Goal: Check status

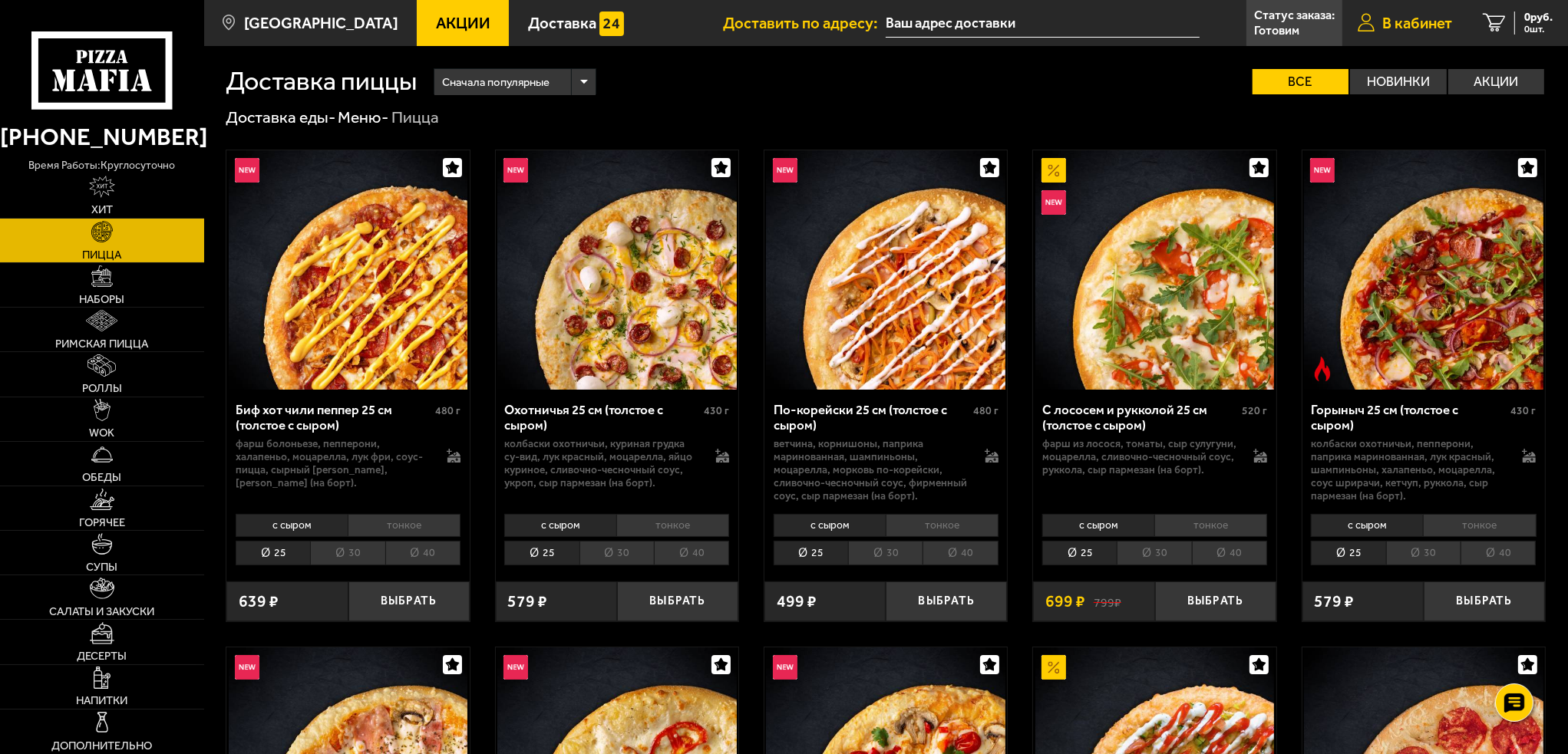
click at [1401, 26] on span "В кабинет" at bounding box center [1417, 23] width 70 height 15
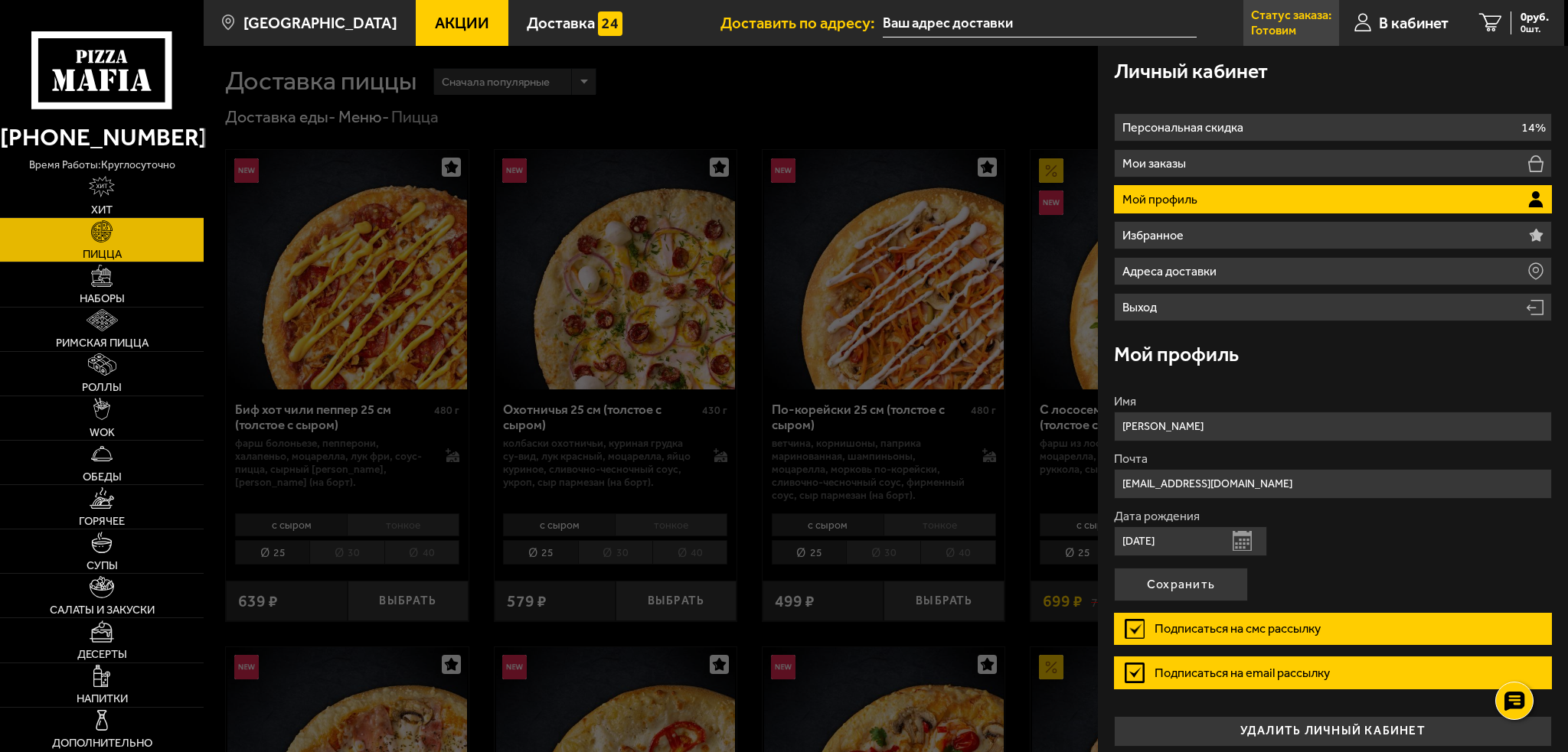
click at [1293, 12] on p "Статус заказа:" at bounding box center [1291, 15] width 80 height 12
type input "[STREET_ADDRESS][PERSON_NAME]"
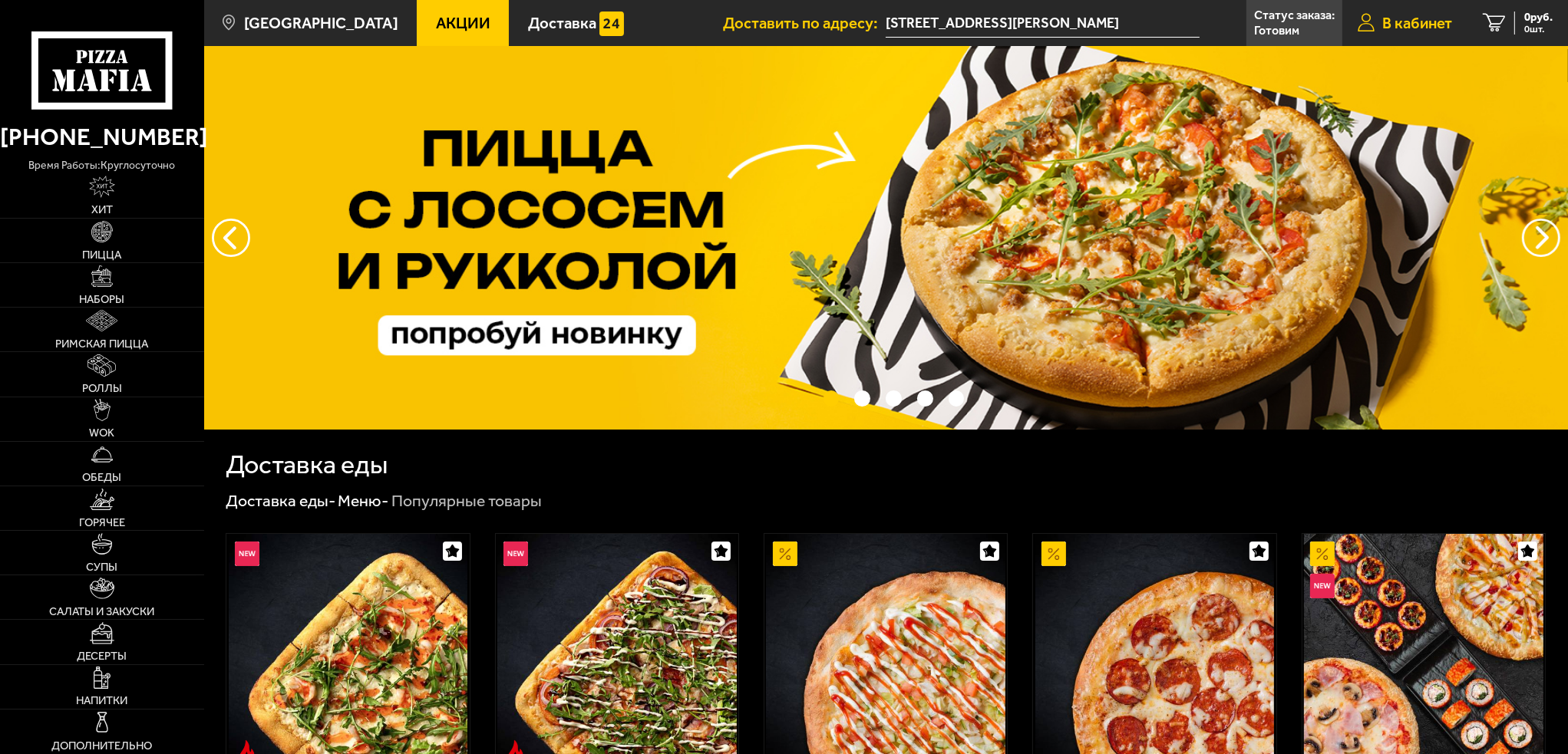
click at [1416, 16] on span "В кабинет" at bounding box center [1417, 23] width 70 height 15
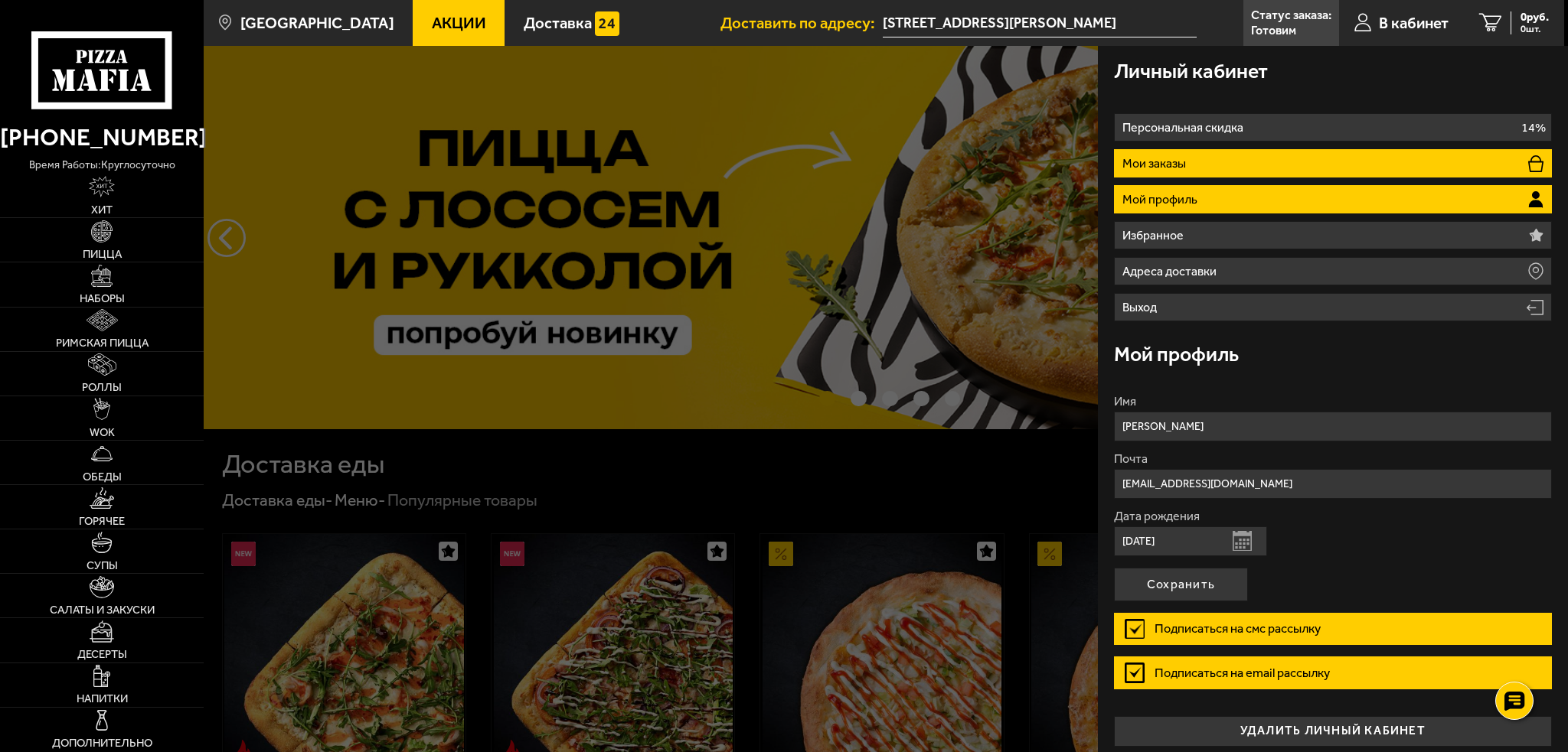
click at [1365, 159] on li "Мои заказы" at bounding box center [1333, 163] width 438 height 28
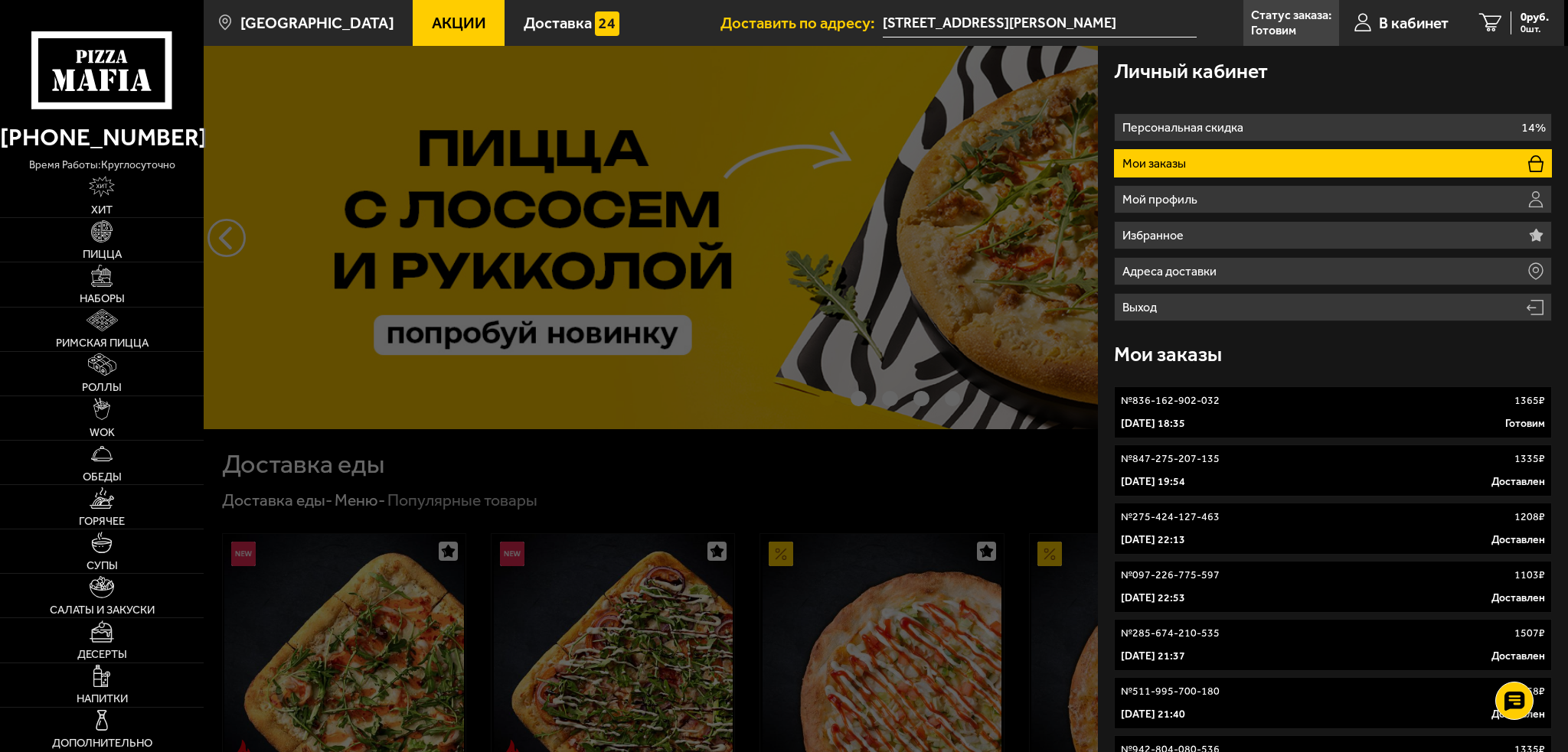
click at [1261, 423] on div "27 сентября 2025 г. 18:35 Готовим" at bounding box center [1333, 424] width 424 height 15
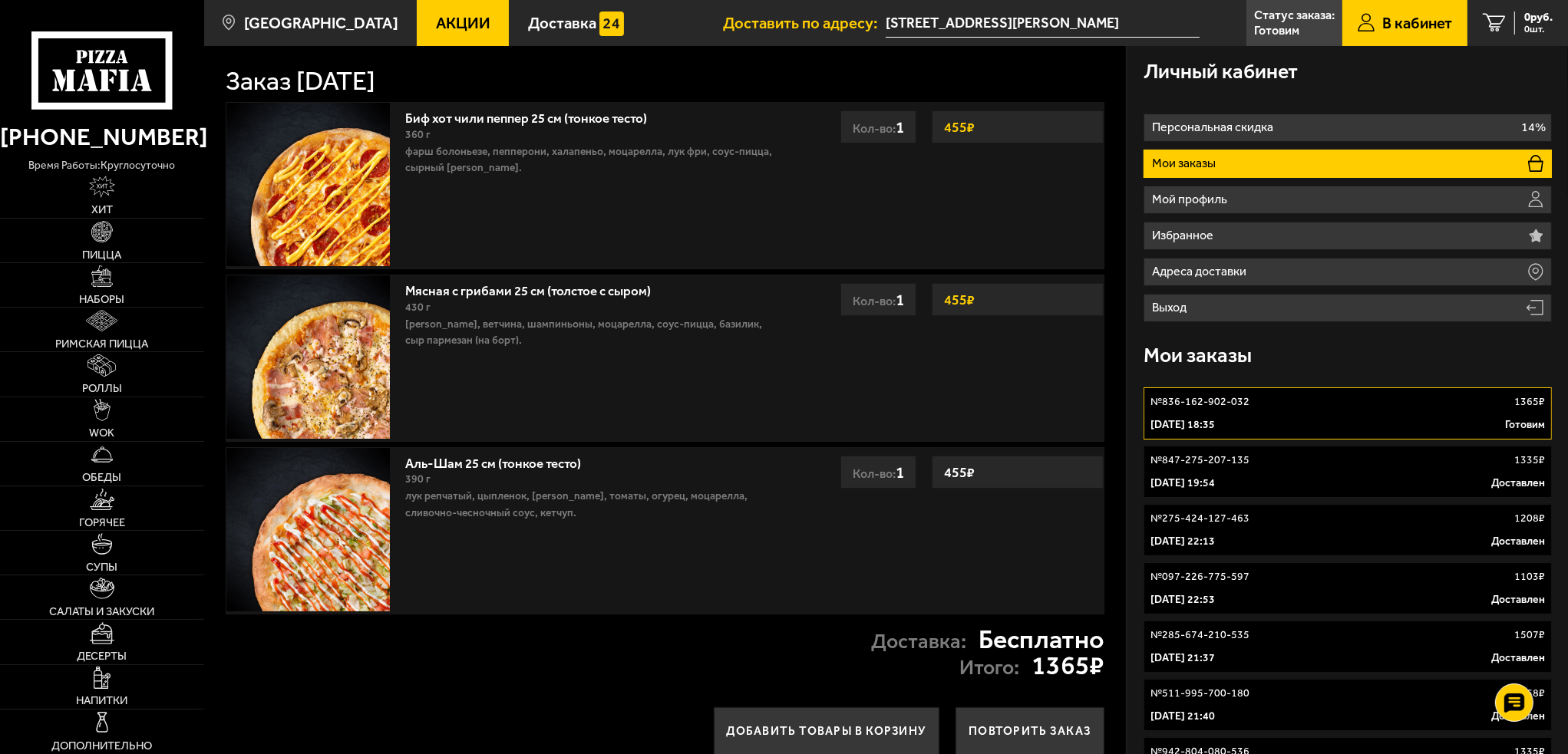
click at [1409, 412] on link "№ 836-162-902-032 1365 ₽ 27 сентября 2025 г. 18:35 Готовим" at bounding box center [1347, 414] width 408 height 52
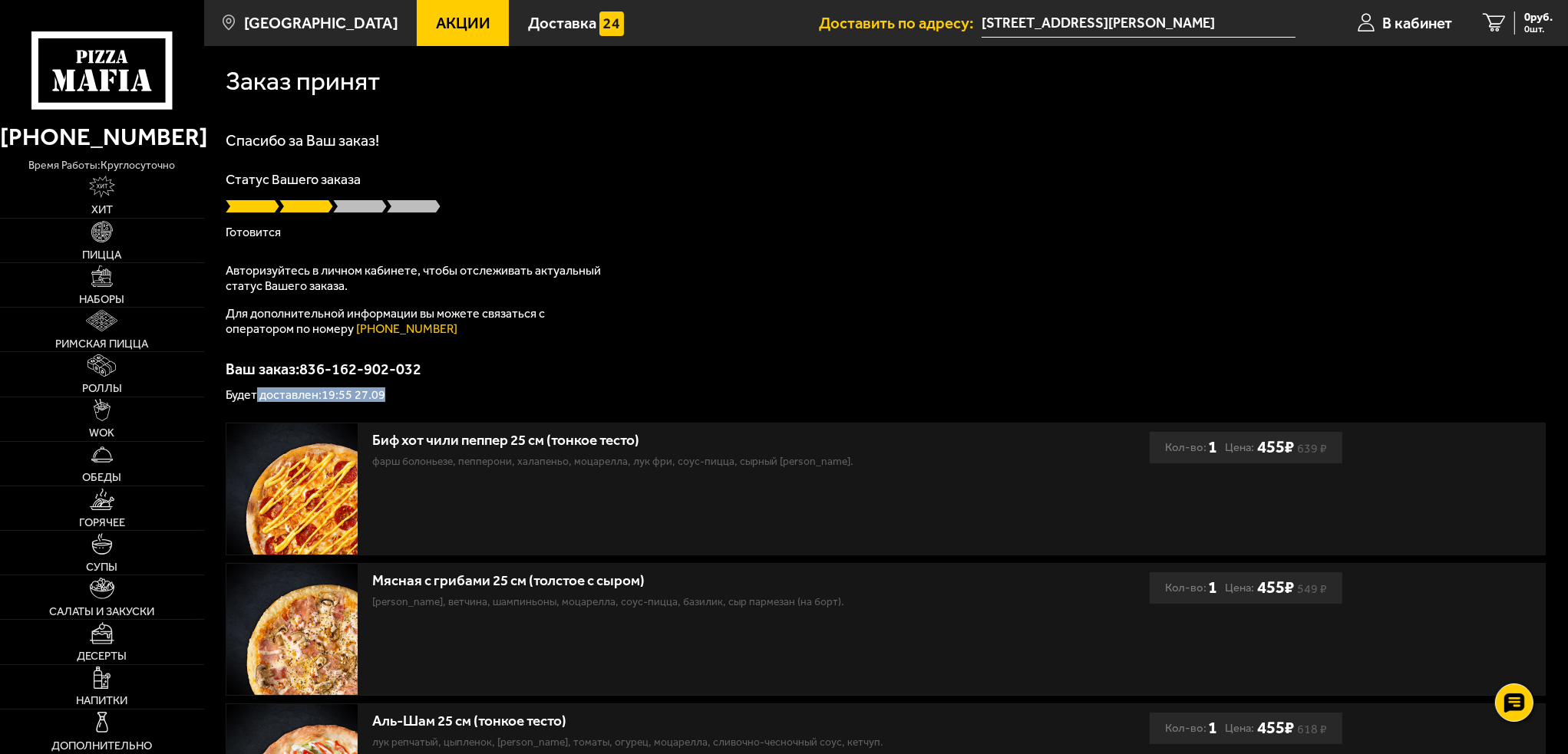
drag, startPoint x: 393, startPoint y: 396, endPoint x: 288, endPoint y: 393, distance: 105.0
click at [255, 399] on p "Будет доставлен: 19:55 27.09" at bounding box center [886, 396] width 1320 height 12
click at [1046, 268] on div "Спасибо за Ваш заказ! Статус Вашего заказа Готовится Авторизуйтесь в личном каб…" at bounding box center [886, 267] width 1320 height 268
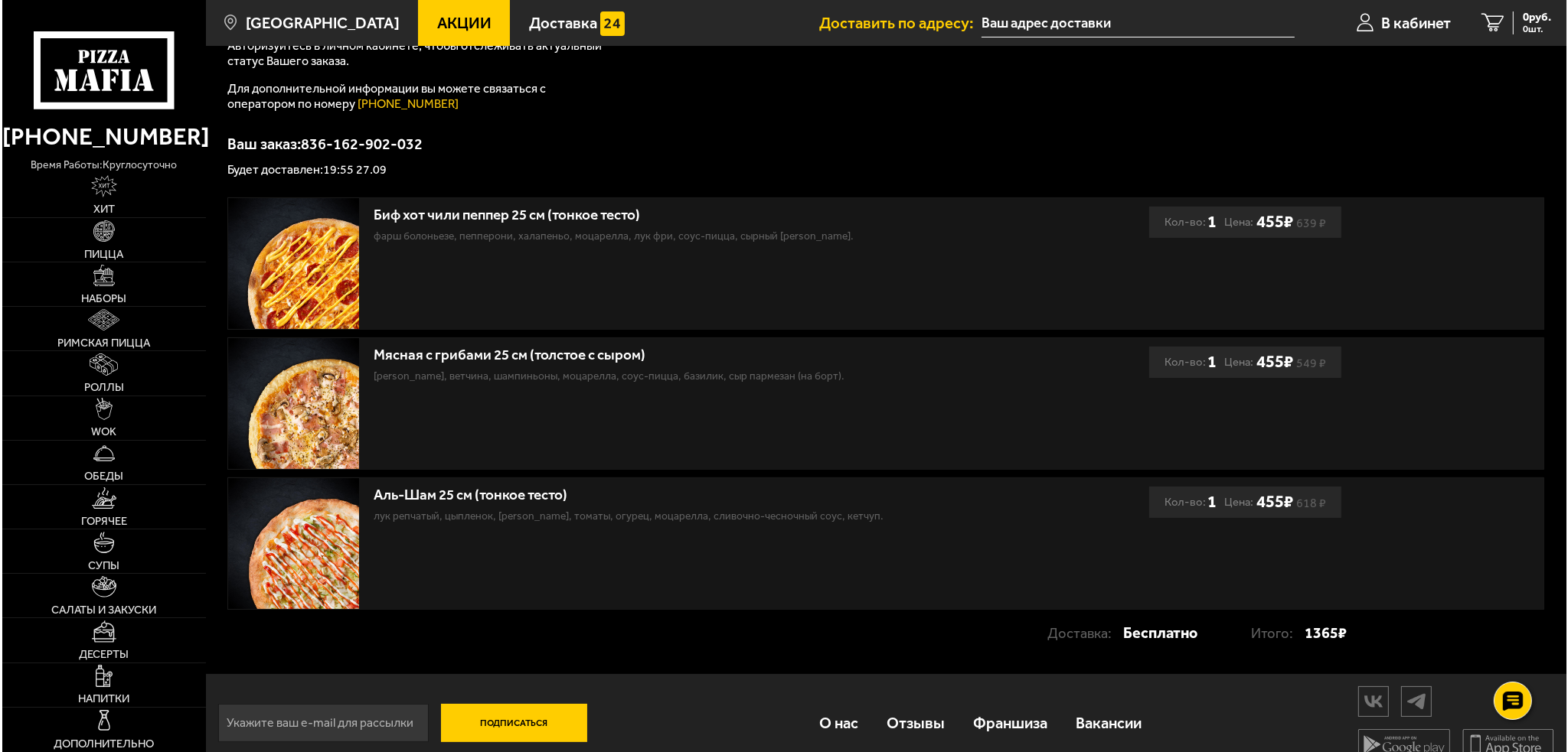
scroll to position [245, 0]
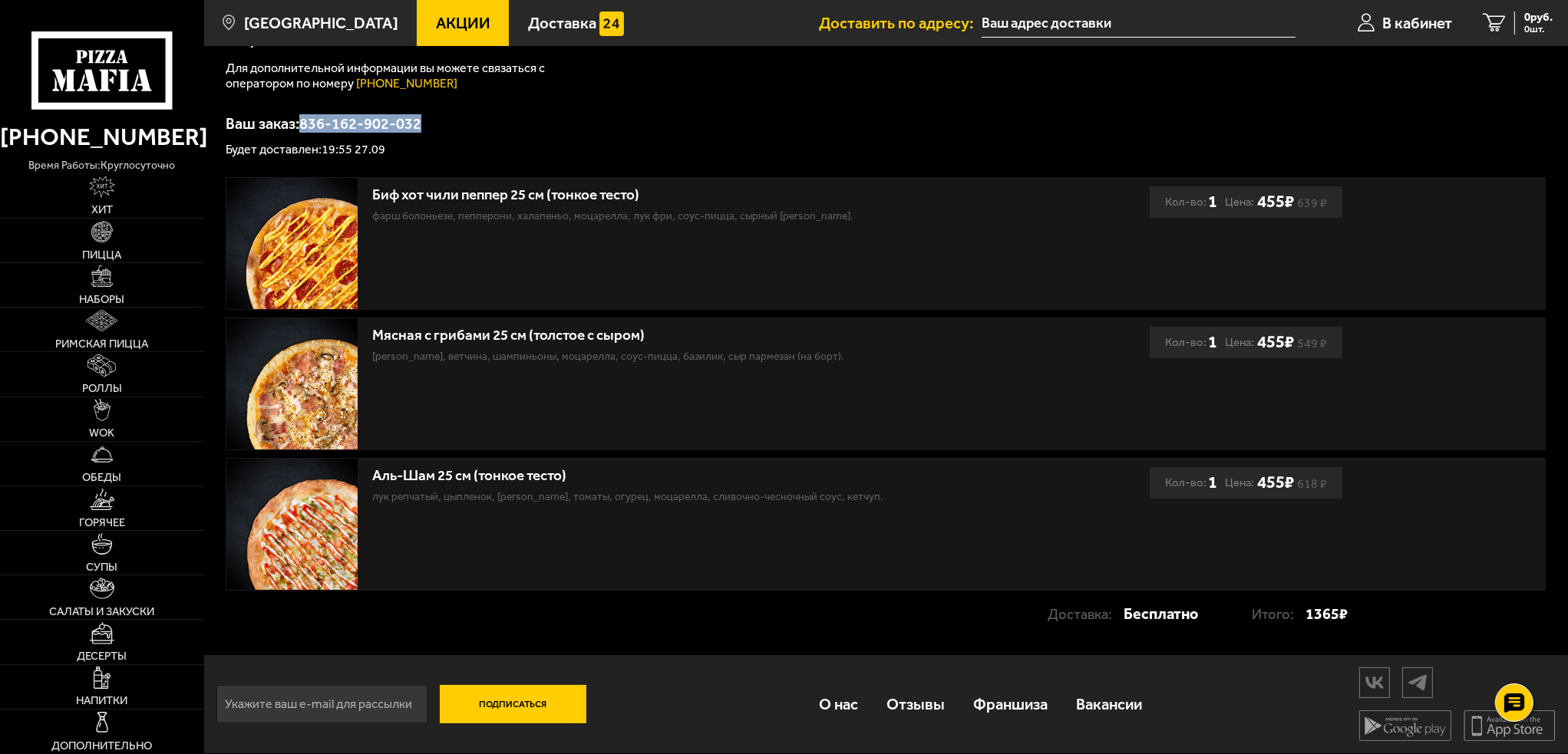
drag, startPoint x: 430, startPoint y: 125, endPoint x: 303, endPoint y: 126, distance: 127.0
click at [303, 126] on p "Ваш заказ: 836-162-902-032" at bounding box center [886, 123] width 1320 height 15
copy p "836-162-902-032"
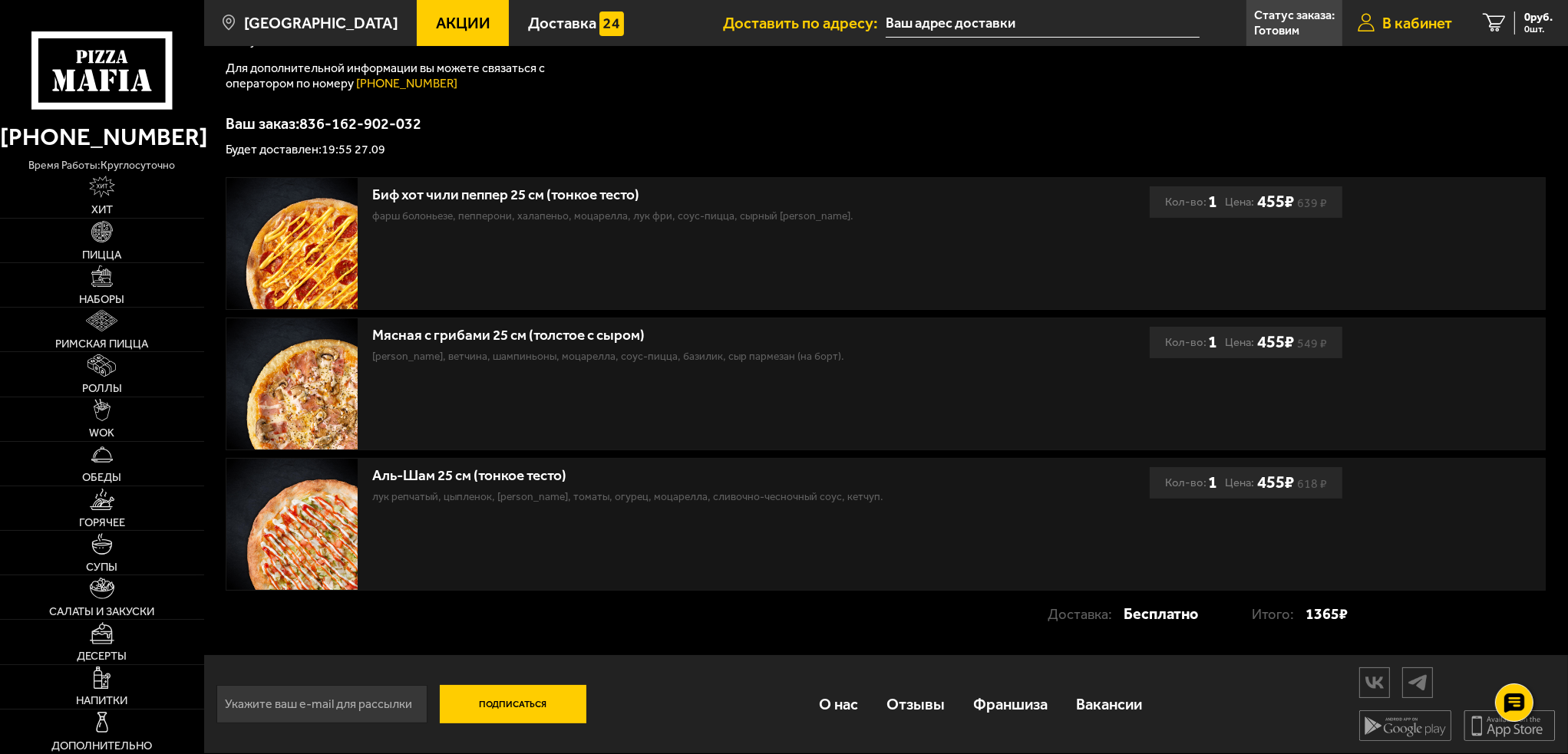
click at [1423, 29] on span "В кабинет" at bounding box center [1417, 23] width 70 height 15
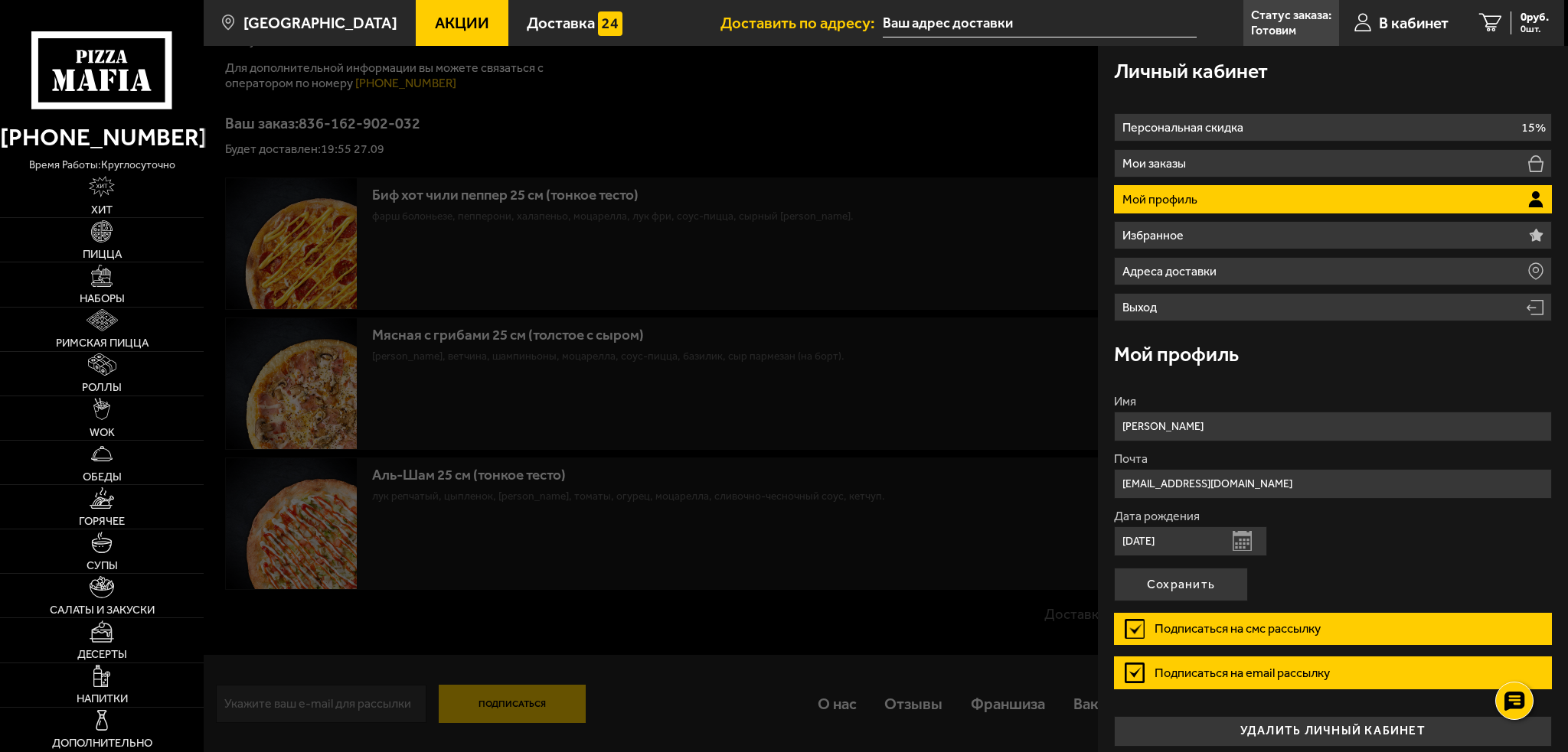
click at [110, 77] on icon at bounding box center [102, 71] width 141 height 78
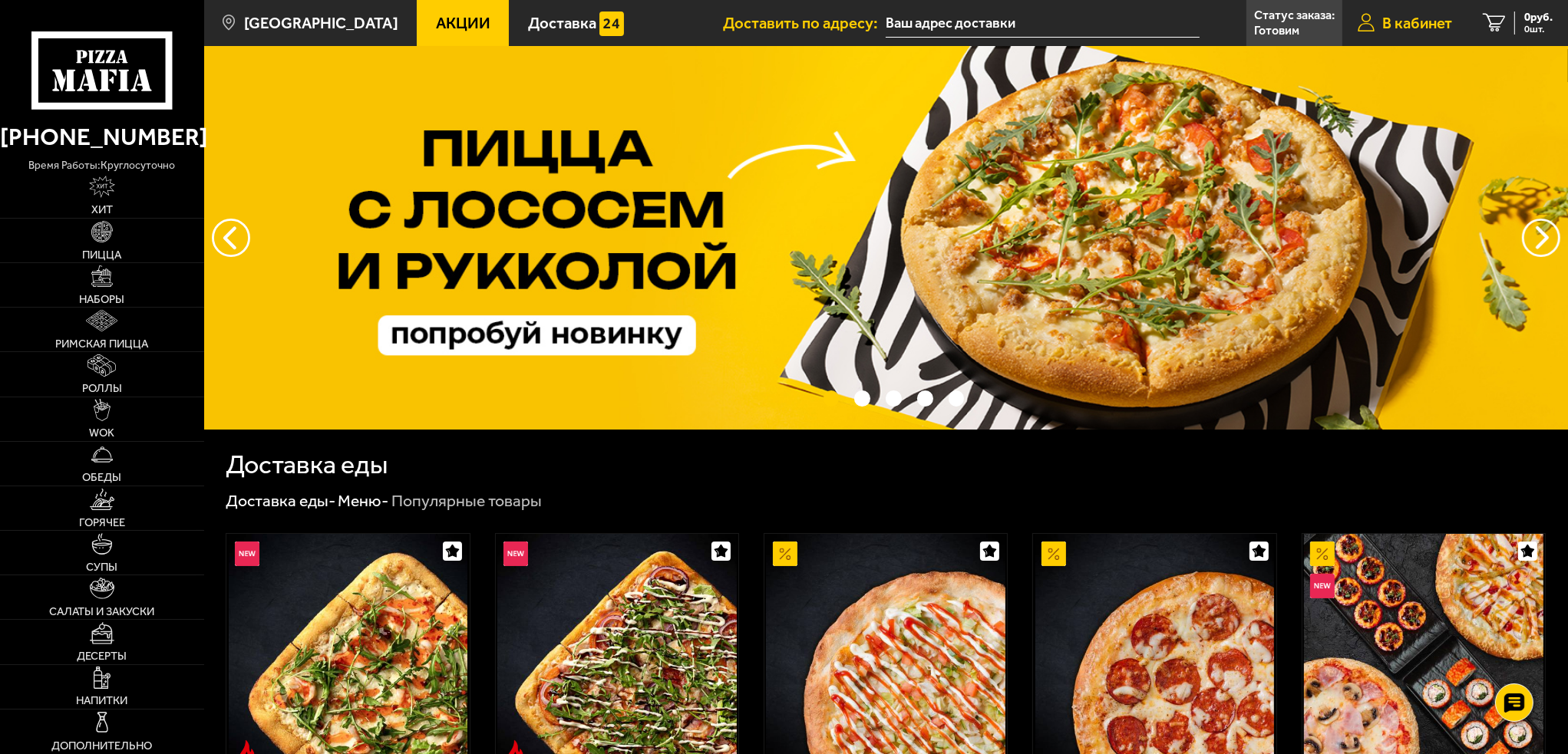
click at [1391, 16] on span "В кабинет" at bounding box center [1417, 23] width 70 height 15
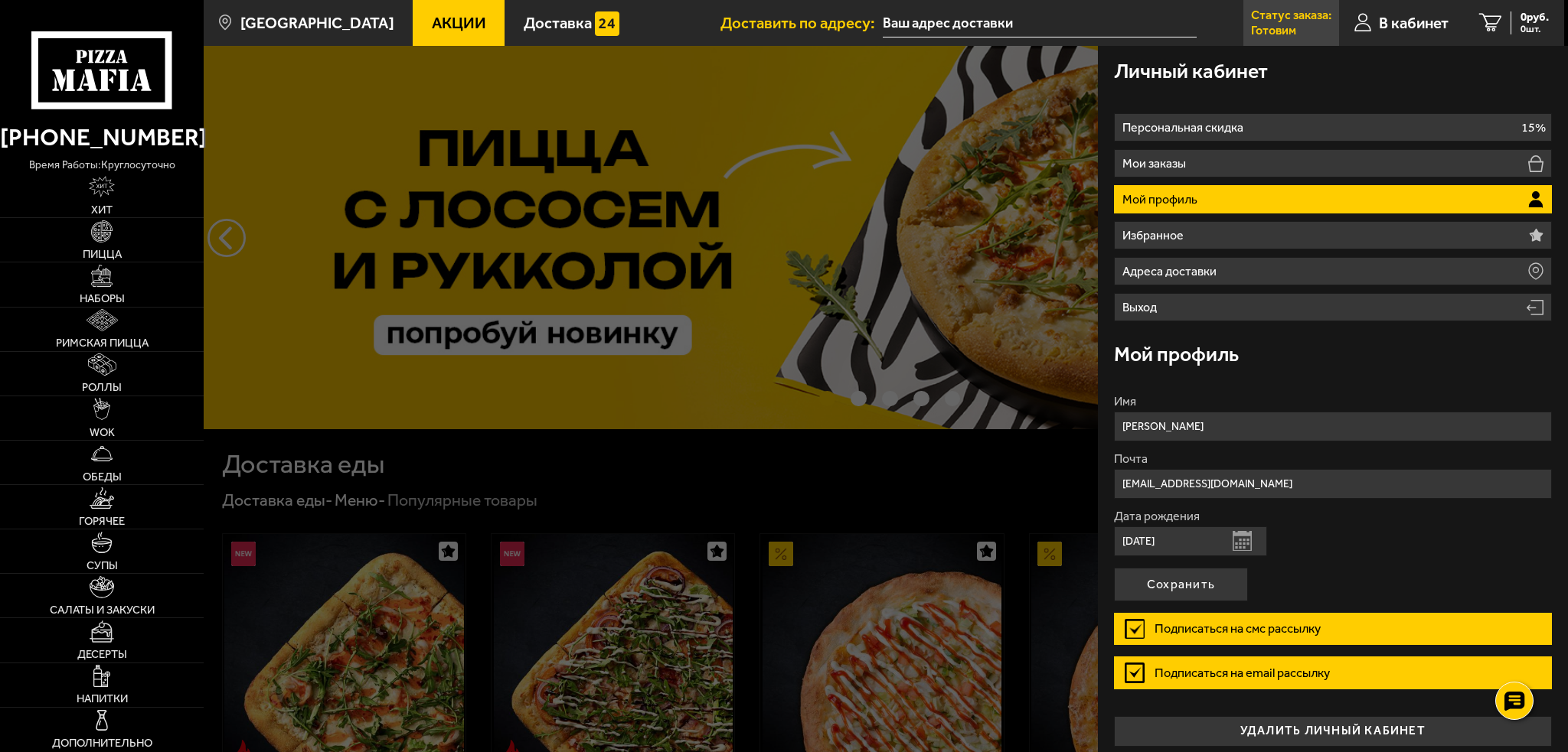
click at [1277, 22] on p "Статус заказа:" at bounding box center [1291, 15] width 80 height 12
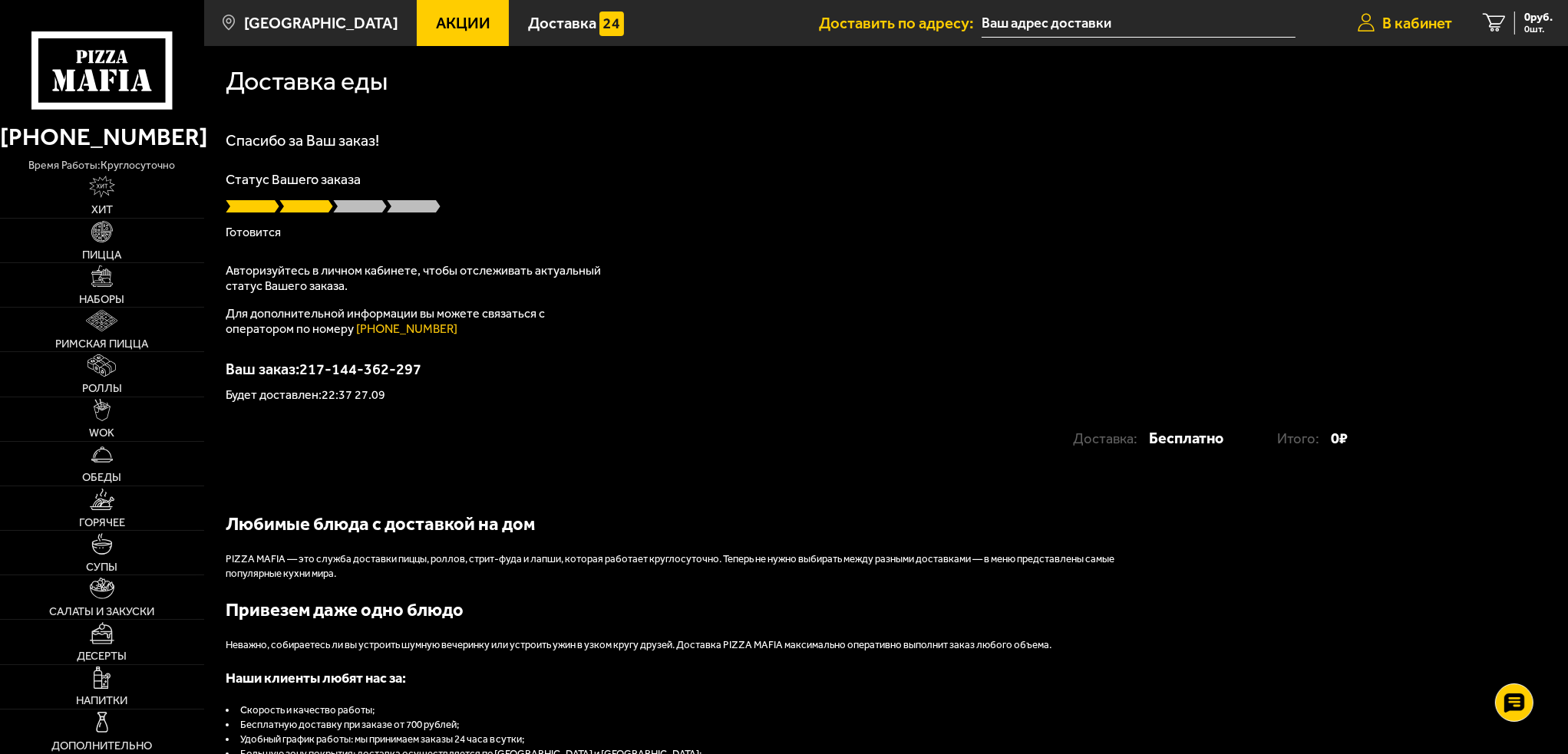
click at [1422, 29] on span "В кабинет" at bounding box center [1417, 23] width 70 height 15
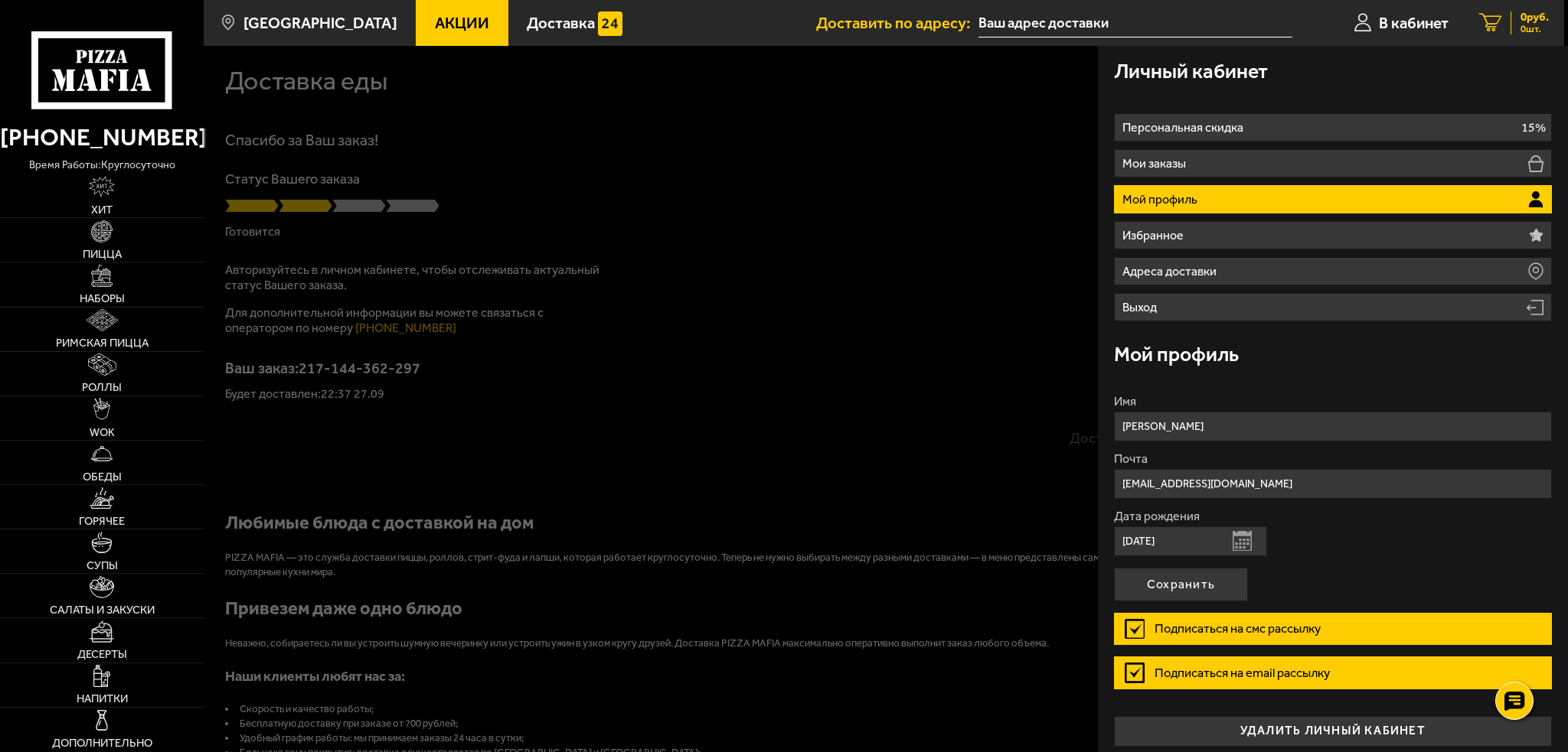
click at [1503, 19] on link "0 руб. 0 шт." at bounding box center [1514, 23] width 100 height 46
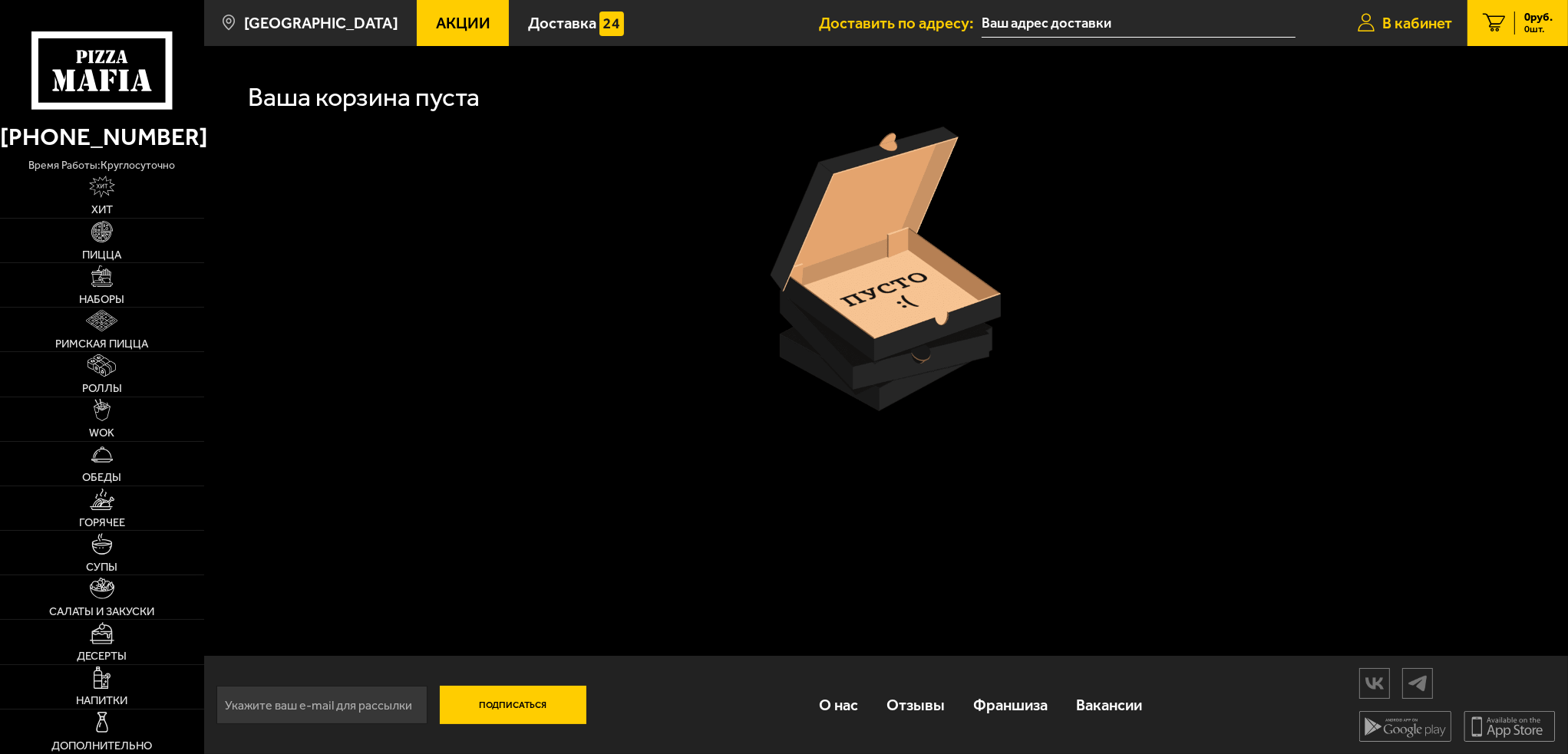
click at [1410, 17] on span "В кабинет" at bounding box center [1417, 23] width 70 height 15
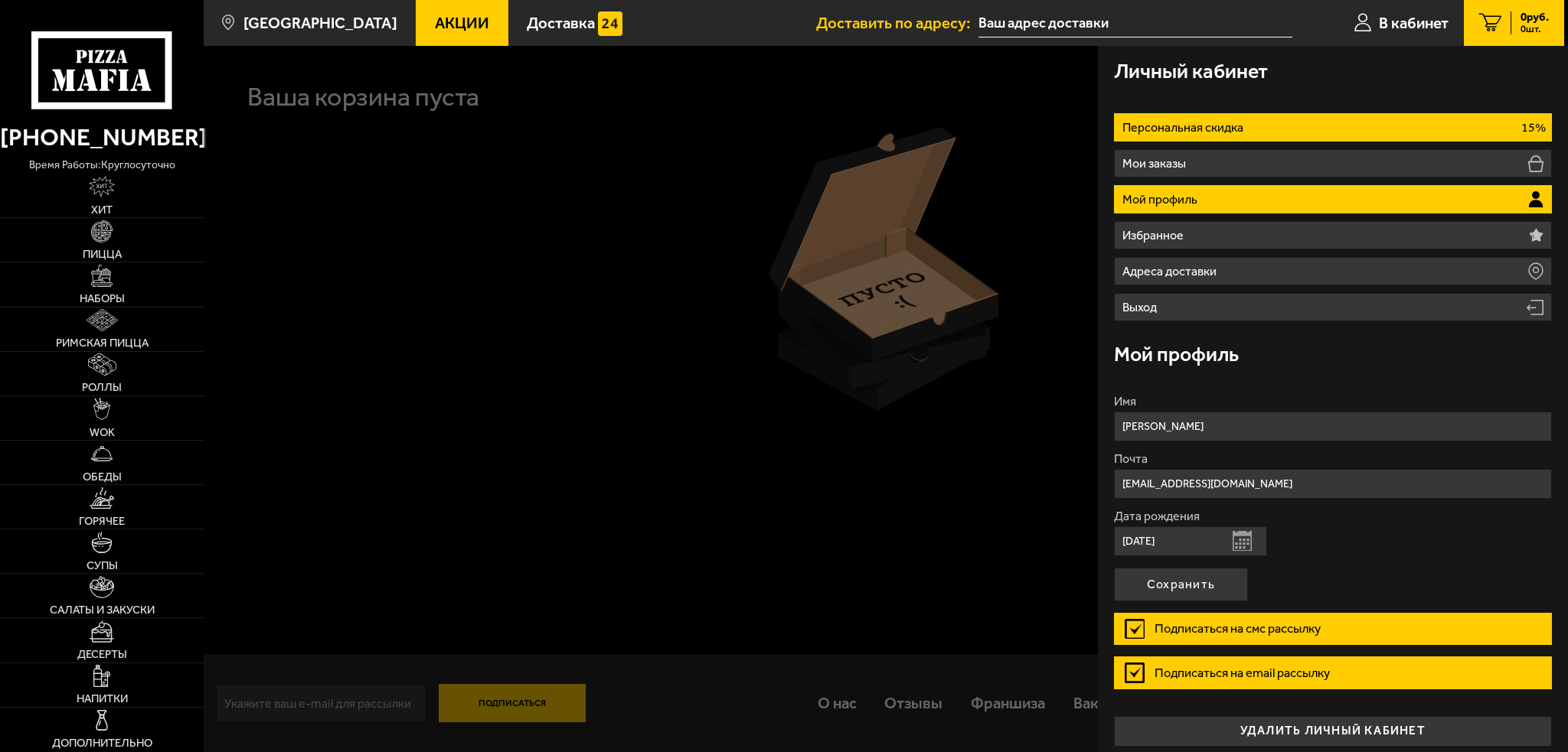
click at [1249, 131] on li "Персональная скидка 15%" at bounding box center [1333, 127] width 438 height 28
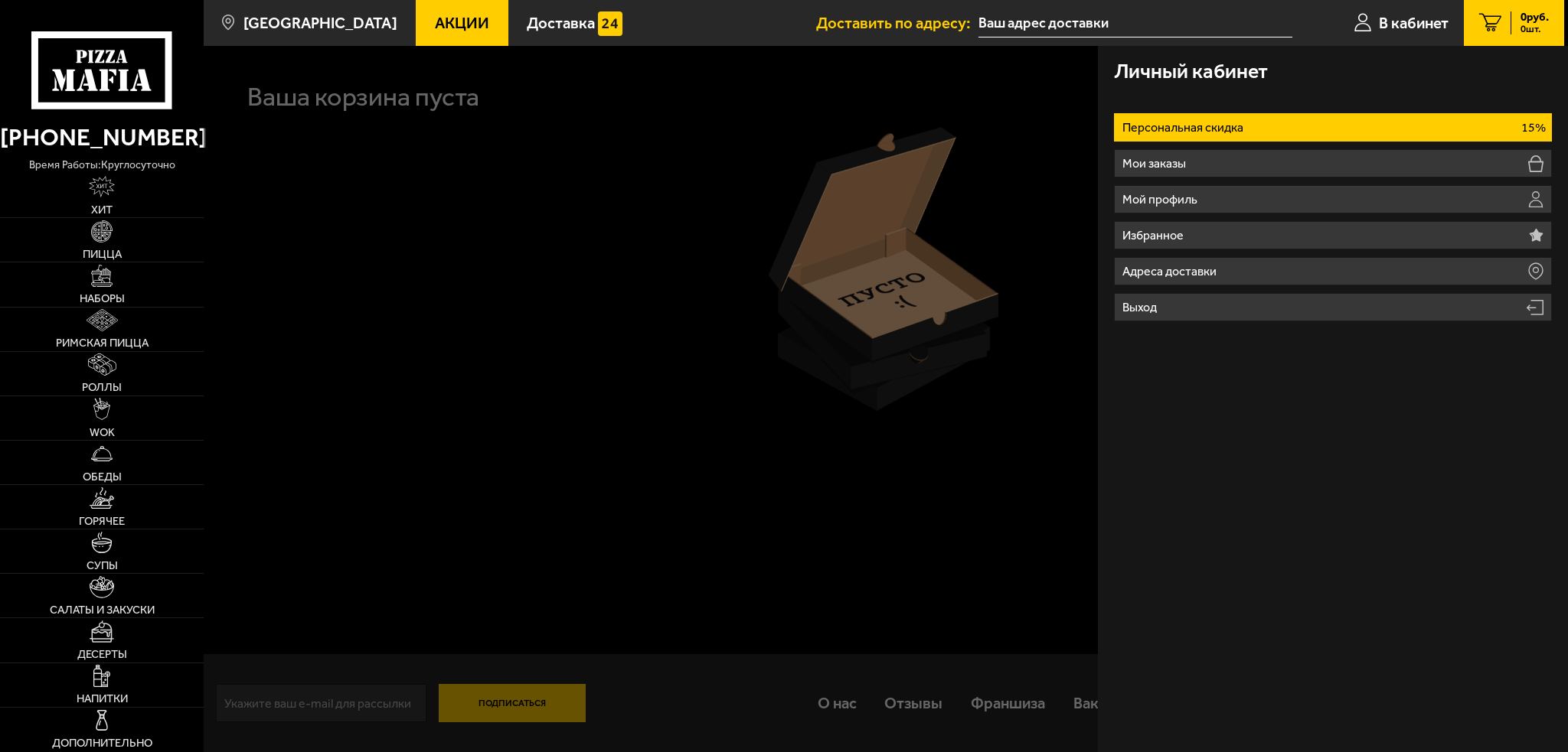
click at [1481, 26] on icon at bounding box center [1490, 23] width 22 height 19
click at [1418, 25] on span "В кабинет" at bounding box center [1413, 23] width 70 height 15
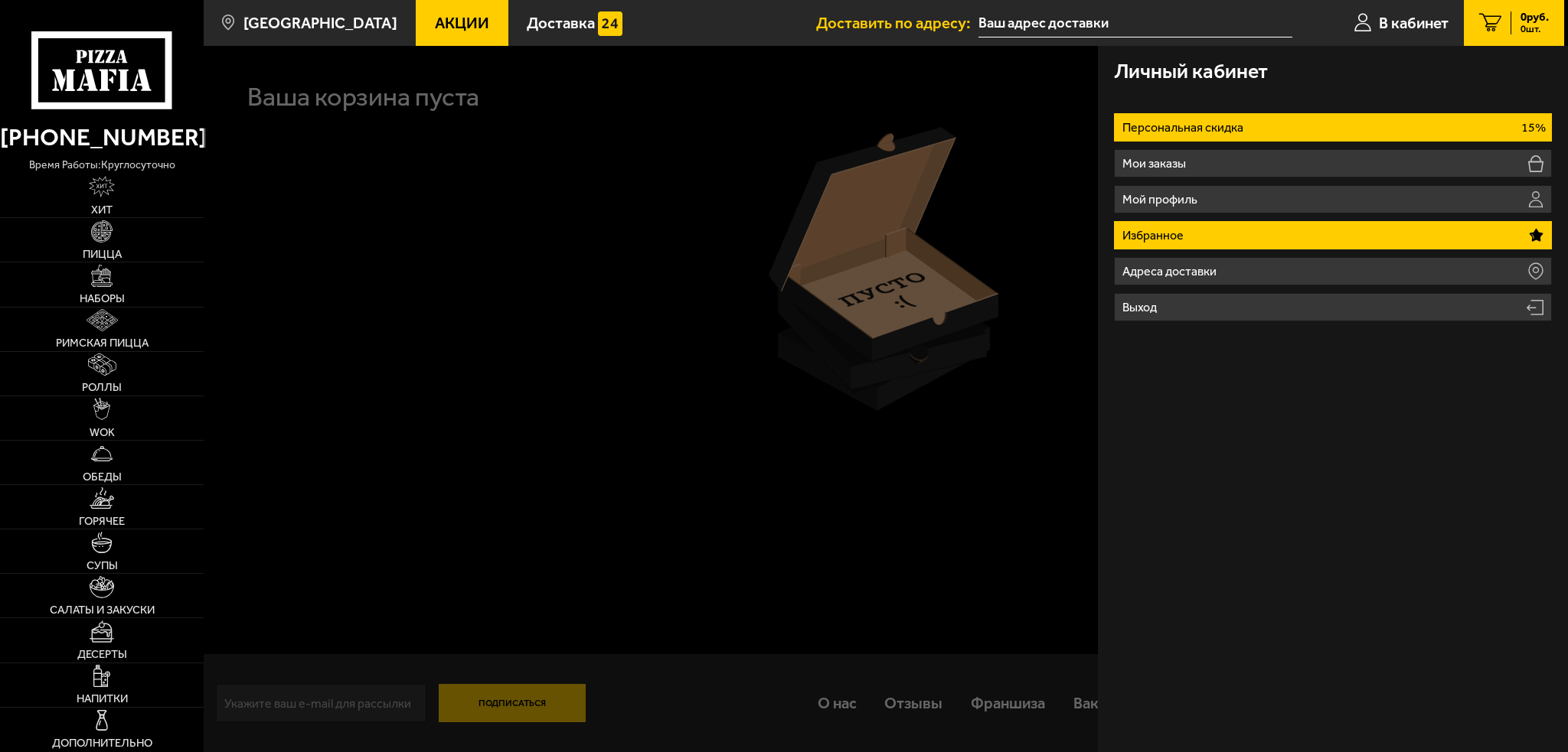
click at [1254, 228] on li "Избранное" at bounding box center [1333, 235] width 438 height 28
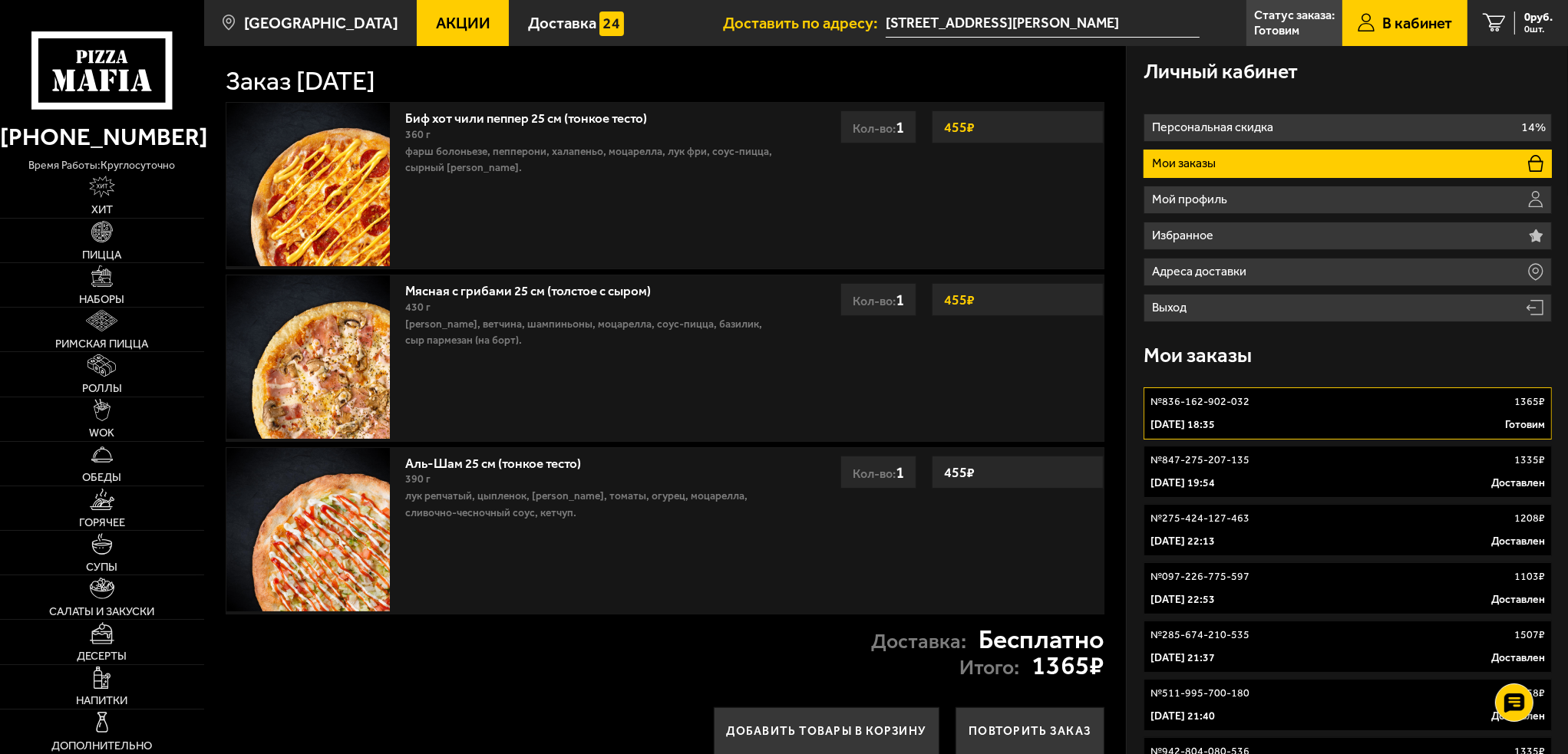
click at [341, 514] on img at bounding box center [309, 530] width 164 height 163
click at [470, 463] on link "Аль-Шам 25 см (тонкое тесто)" at bounding box center [501, 461] width 192 height 20
click at [313, 521] on img at bounding box center [309, 530] width 164 height 163
